Goal: Browse casually: Explore the website without a specific task or goal

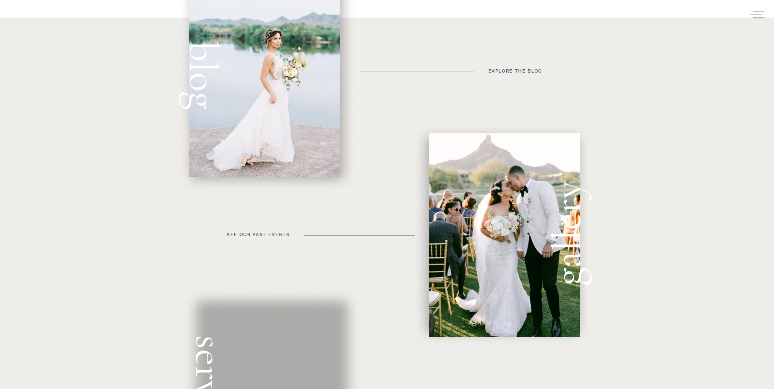
scroll to position [489, 0]
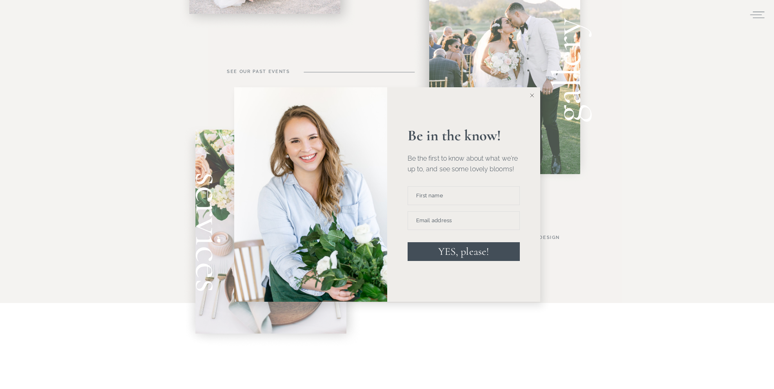
click at [530, 97] on line at bounding box center [532, 96] width 4 height 4
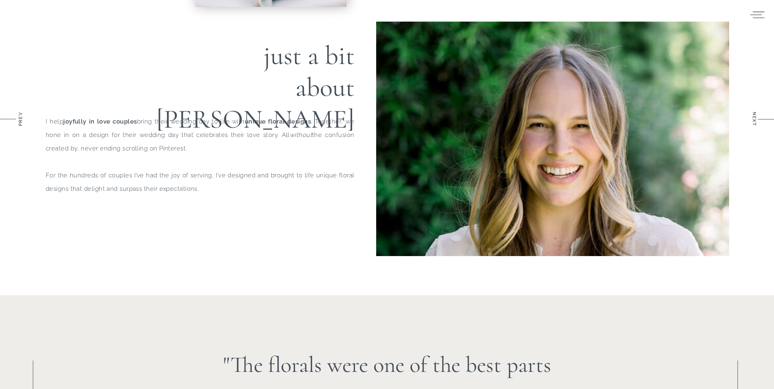
scroll to position [816, 0]
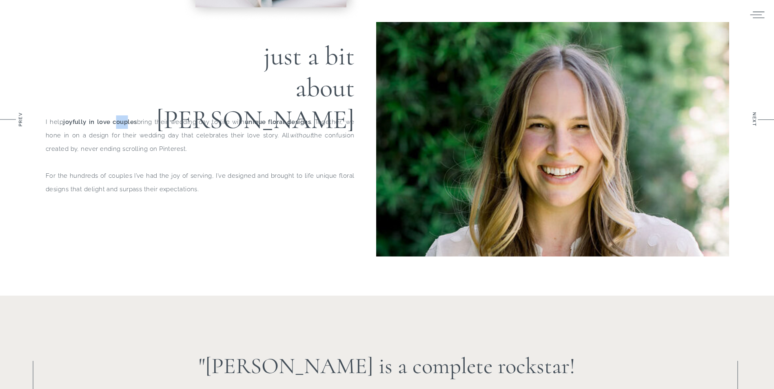
drag, startPoint x: 127, startPoint y: 123, endPoint x: 114, endPoint y: 124, distance: 13.2
click at [114, 124] on b "joyfully in love couples" at bounding box center [99, 121] width 73 height 7
drag, startPoint x: 114, startPoint y: 124, endPoint x: 139, endPoint y: 136, distance: 27.2
click at [139, 136] on p "I help joyfully in love couples bring their wedding day to life with unique flo…" at bounding box center [200, 175] width 309 height 121
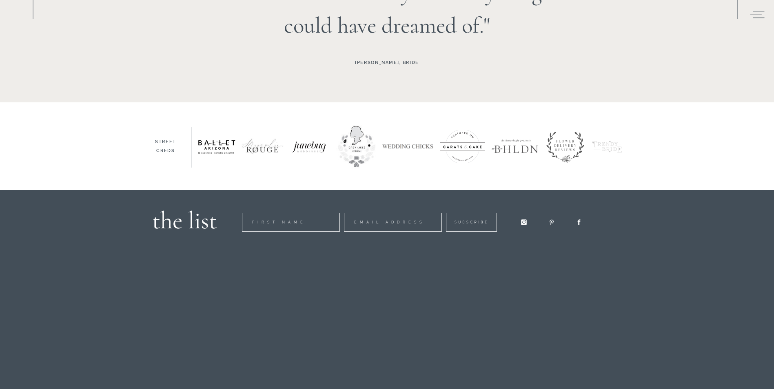
scroll to position [1265, 0]
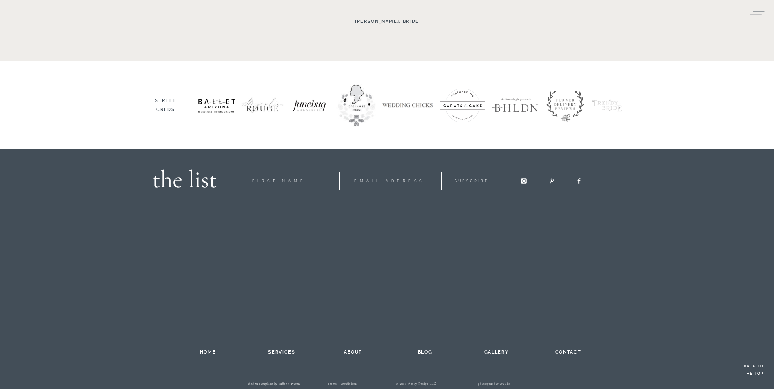
click at [499, 354] on h2 "gallery" at bounding box center [496, 351] width 45 height 7
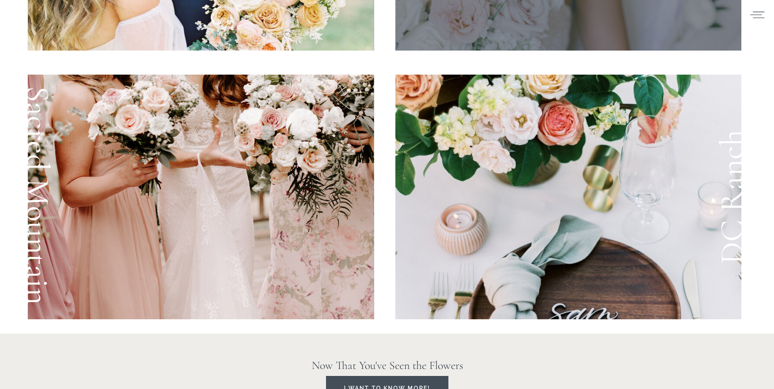
scroll to position [1305, 0]
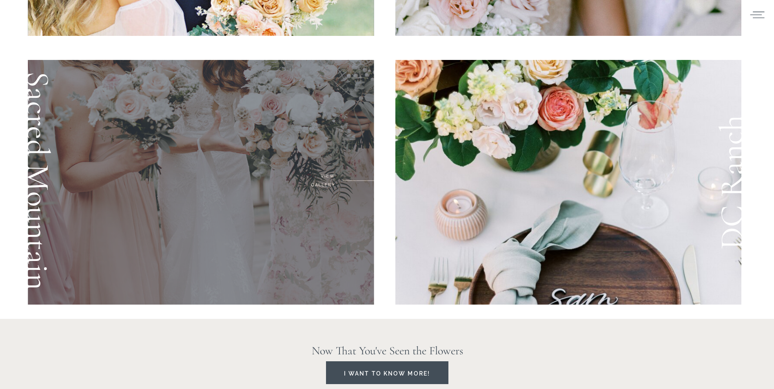
click at [306, 242] on div at bounding box center [201, 182] width 346 height 245
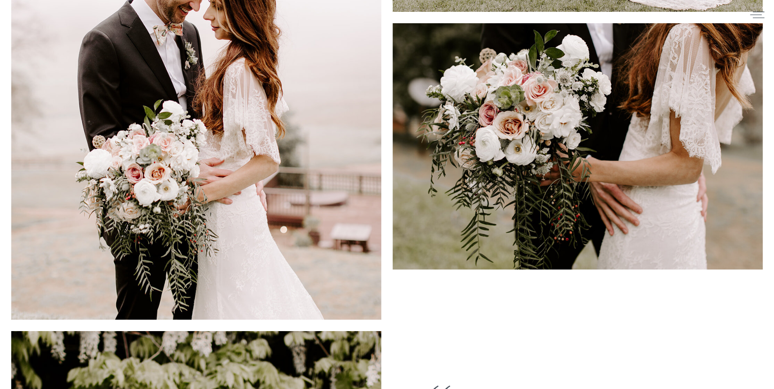
scroll to position [2481, 0]
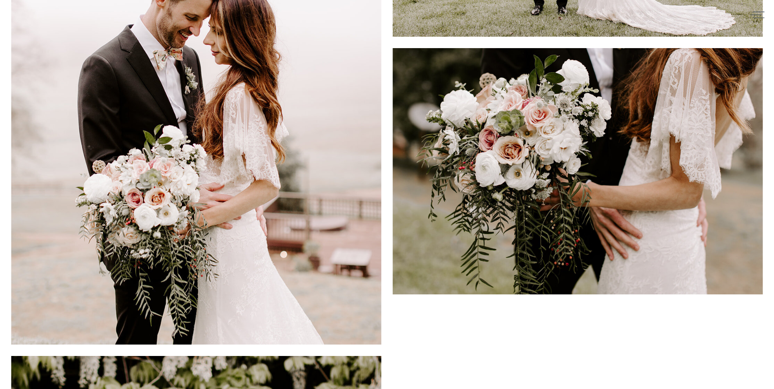
click at [524, 218] on img at bounding box center [577, 171] width 370 height 247
